Goal: Information Seeking & Learning: Learn about a topic

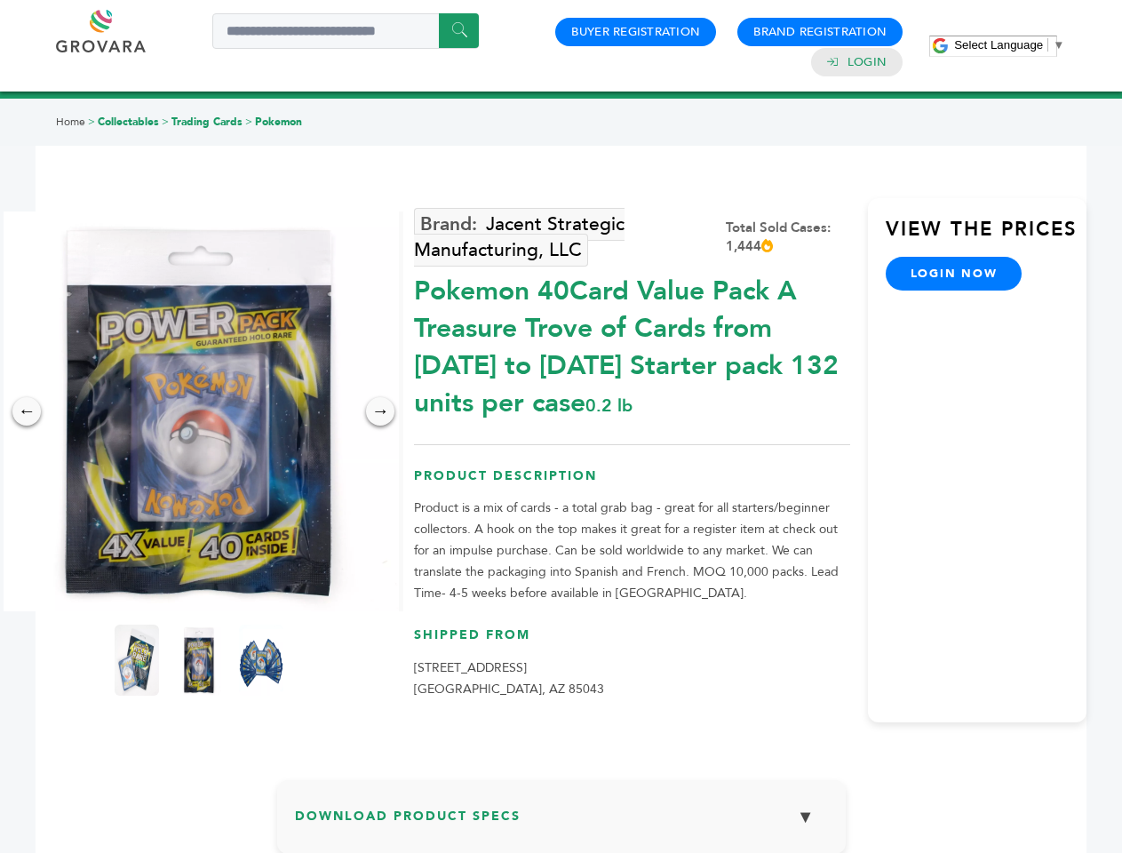
click at [1009, 44] on span "Select Language" at bounding box center [998, 44] width 89 height 13
click at [199, 411] on img at bounding box center [199, 411] width 400 height 400
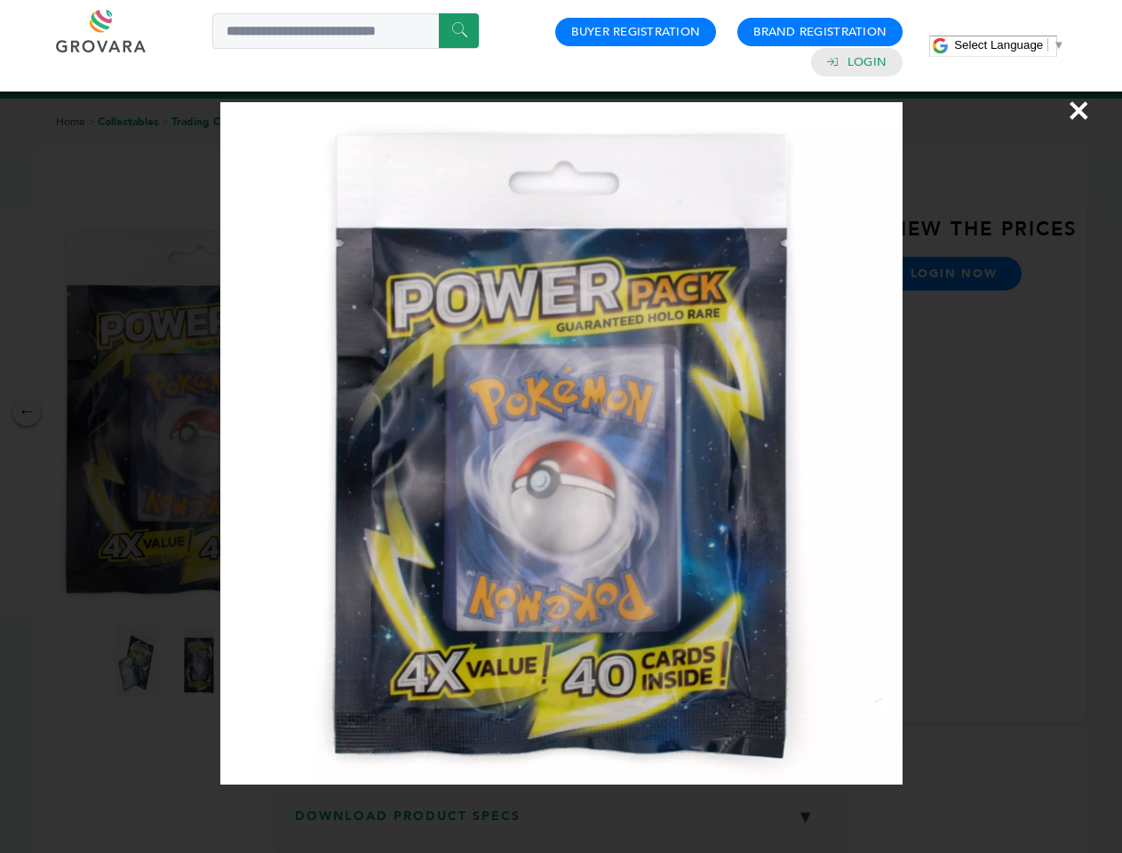
click at [27, 411] on div "×" at bounding box center [561, 426] width 1122 height 853
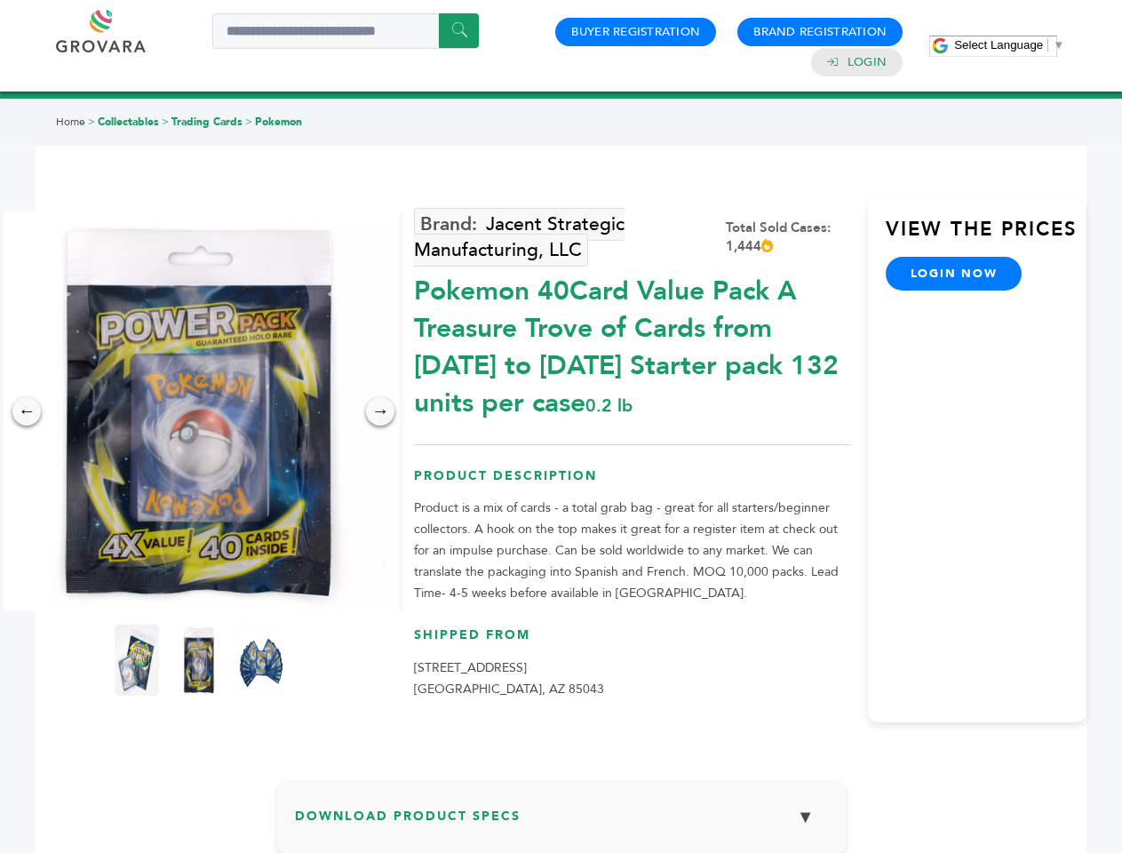
click at [380, 411] on div "→" at bounding box center [380, 411] width 28 height 28
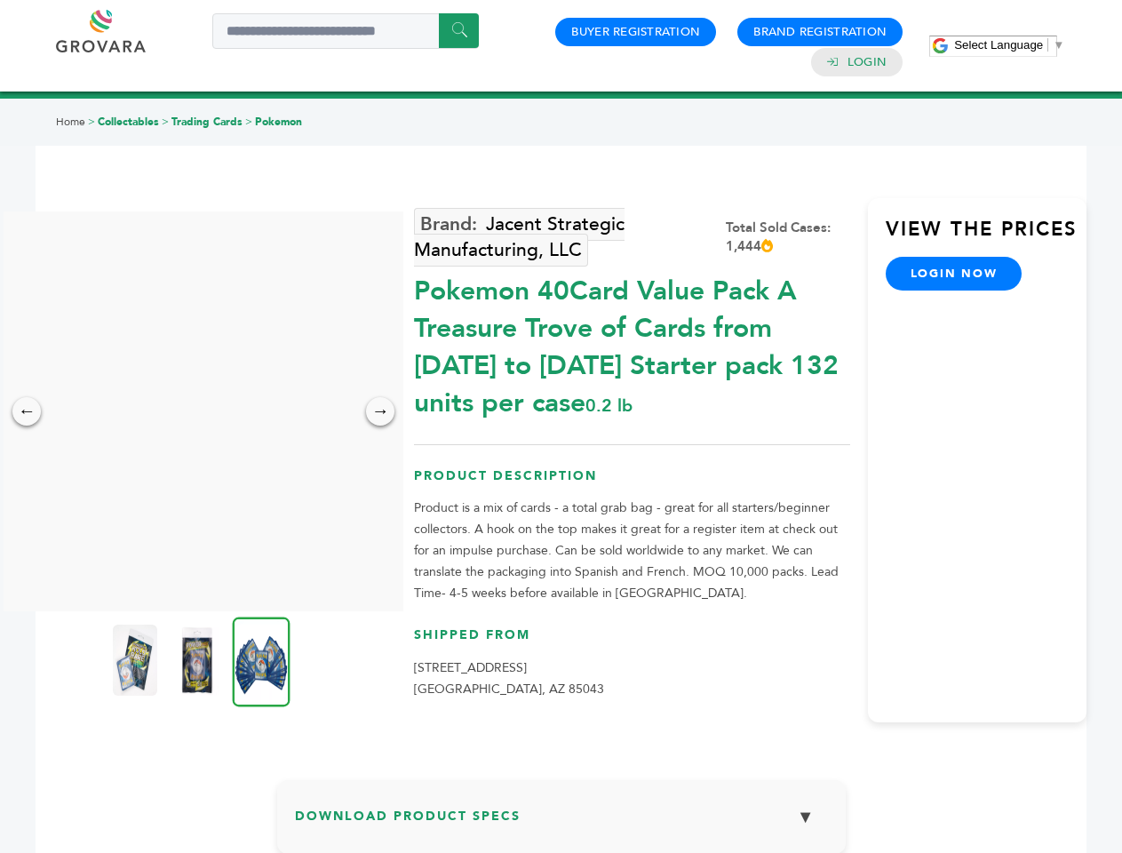
click at [137, 660] on img at bounding box center [135, 659] width 44 height 71
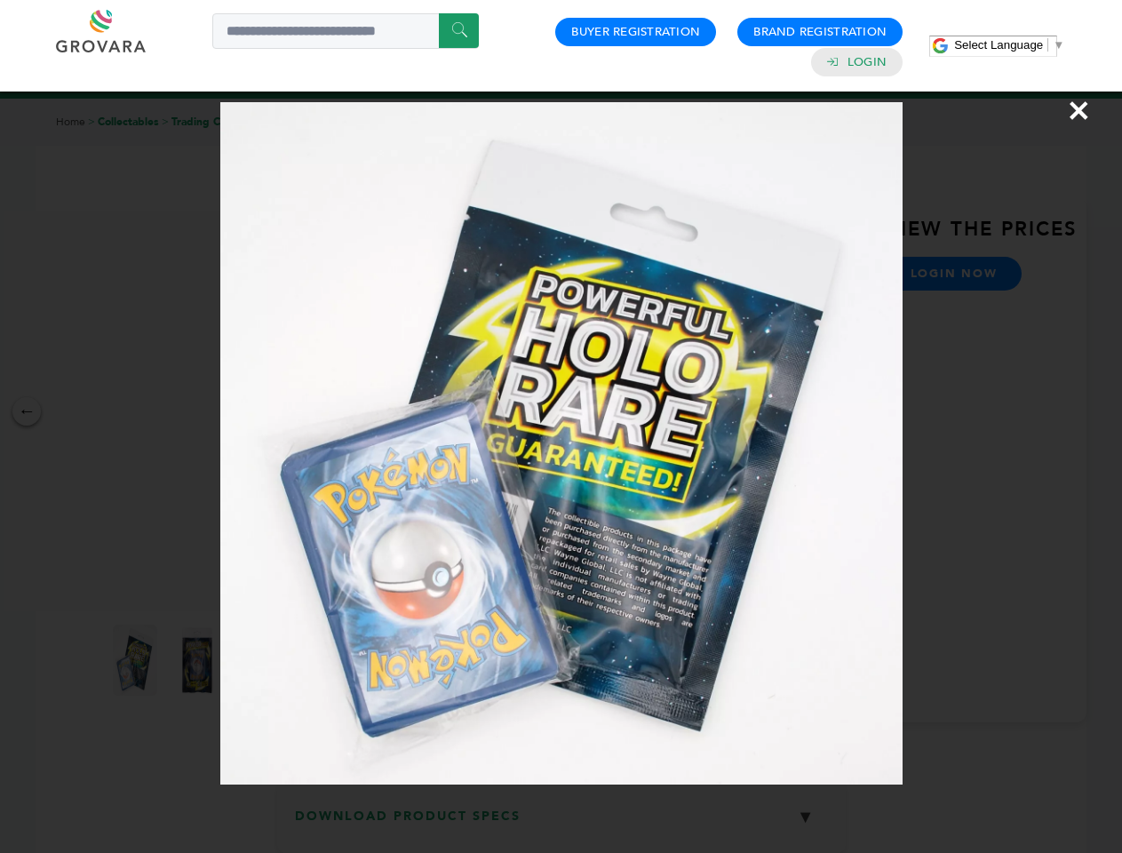
click at [199, 660] on div "×" at bounding box center [561, 426] width 1122 height 853
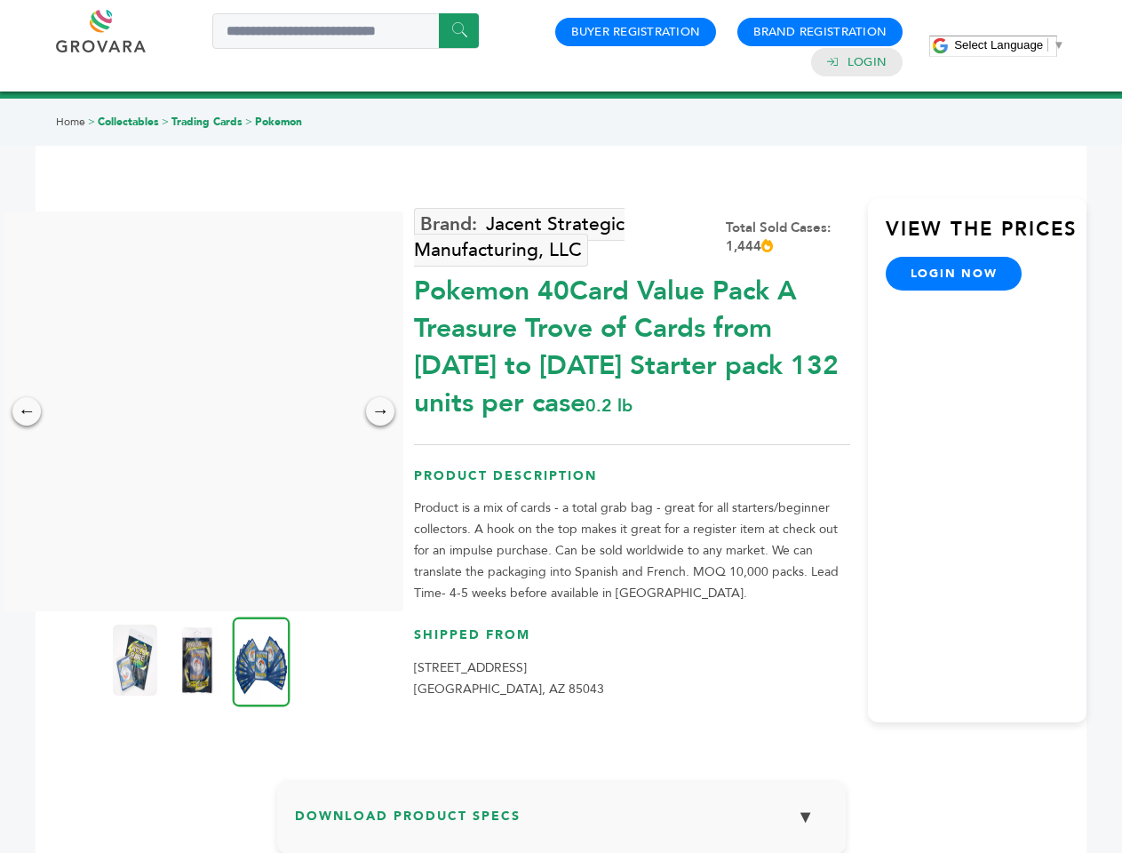
click at [261, 660] on img at bounding box center [262, 661] width 58 height 90
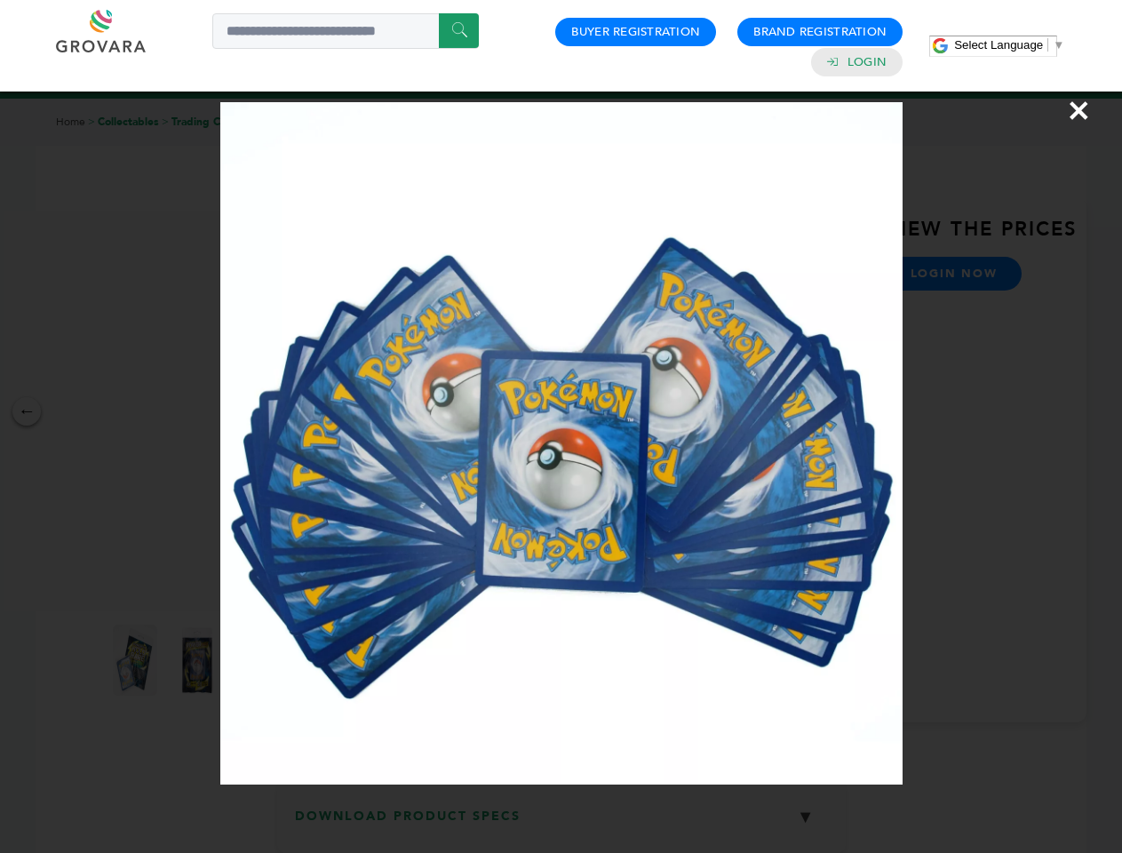
click at [561, 823] on div "×" at bounding box center [561, 426] width 1122 height 853
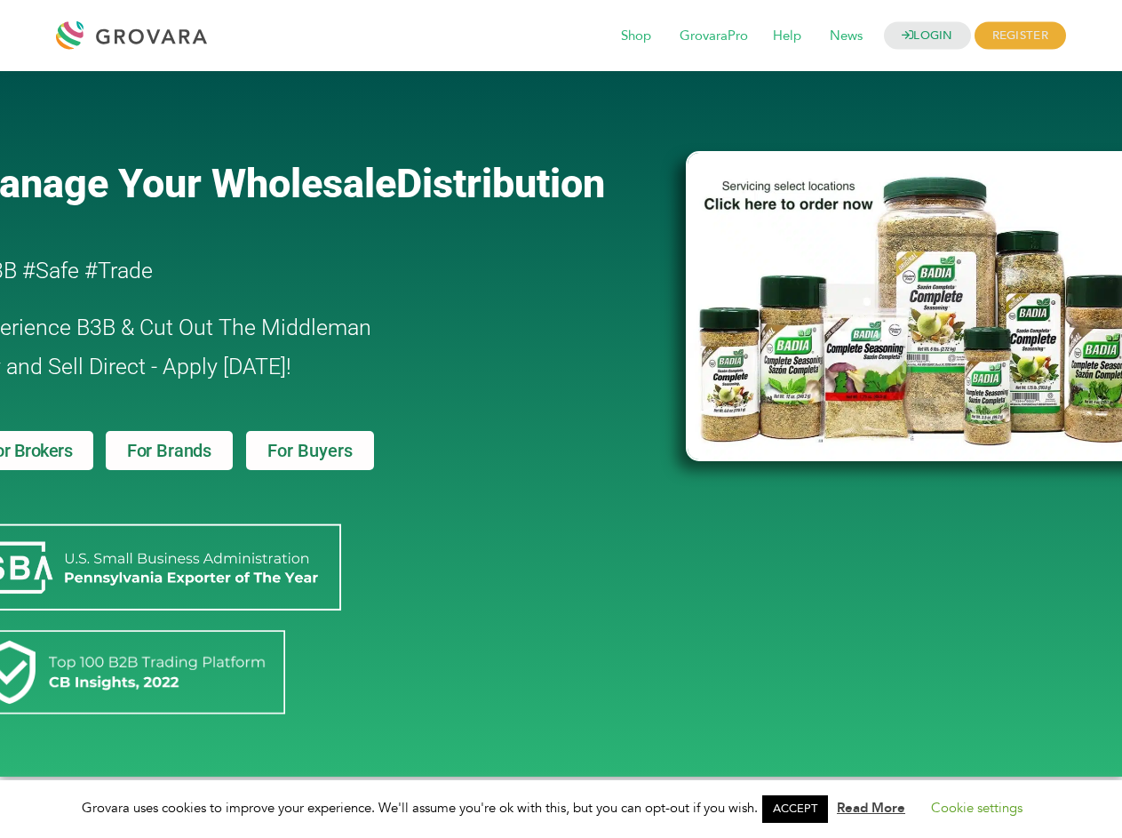
click at [800, 808] on link "ACCEPT" at bounding box center [795, 809] width 66 height 28
